Goal: Check status

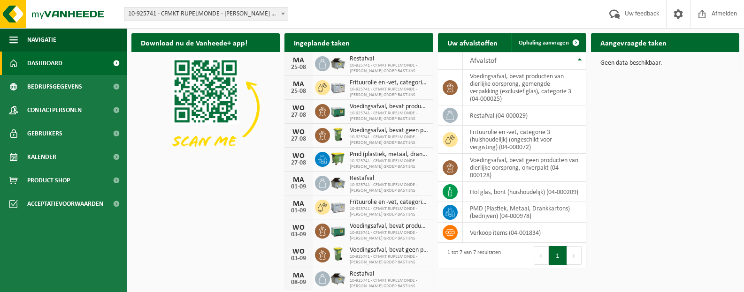
click at [423, 52] on span at bounding box center [422, 61] width 19 height 19
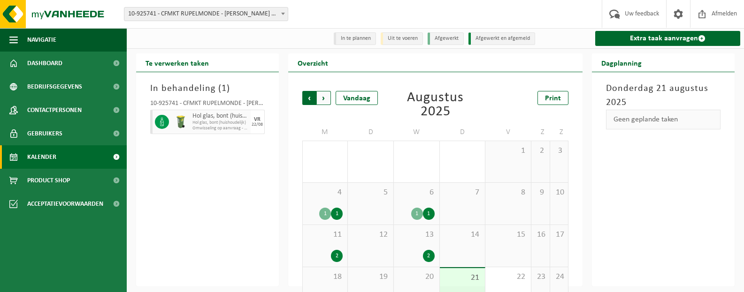
click at [321, 96] on span "Volgende" at bounding box center [324, 98] width 14 height 14
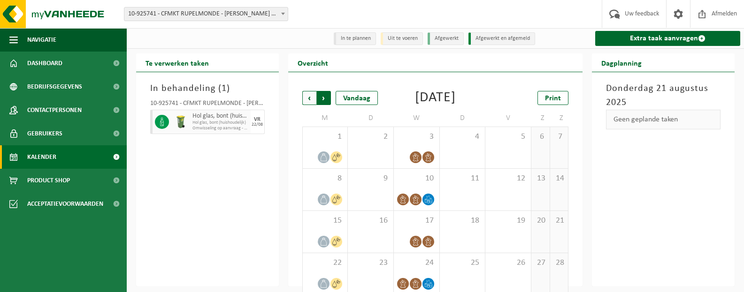
click at [309, 94] on span "Vorige" at bounding box center [309, 98] width 14 height 14
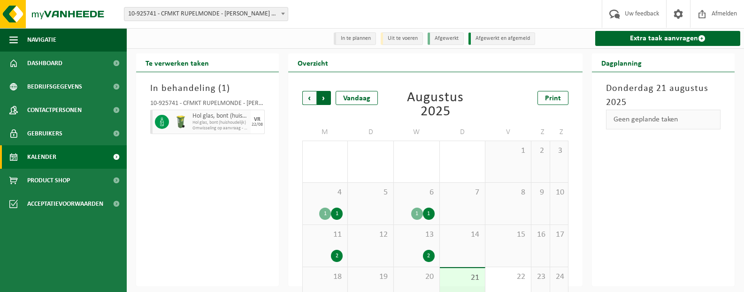
click at [310, 98] on span "Vorige" at bounding box center [309, 98] width 14 height 14
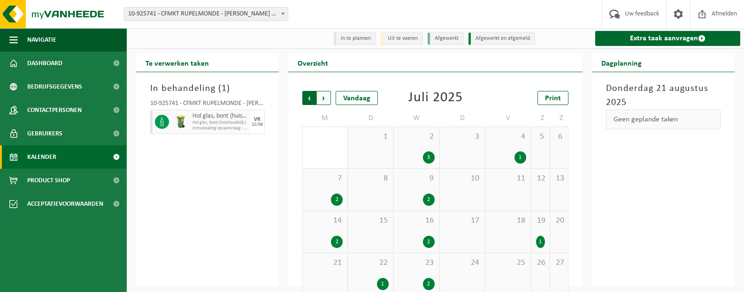
click at [325, 98] on span "Volgende" at bounding box center [324, 98] width 14 height 14
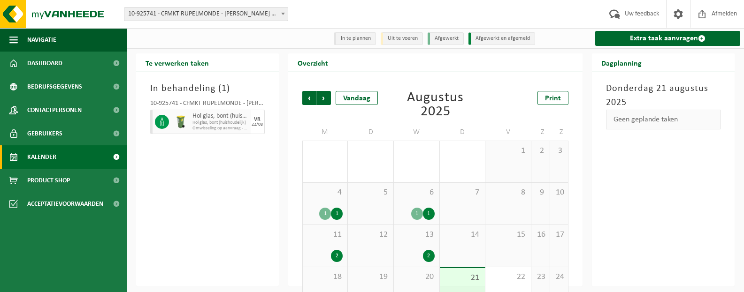
click at [404, 39] on li "Uit te voeren" at bounding box center [402, 38] width 42 height 13
